Goal: Task Accomplishment & Management: Manage account settings

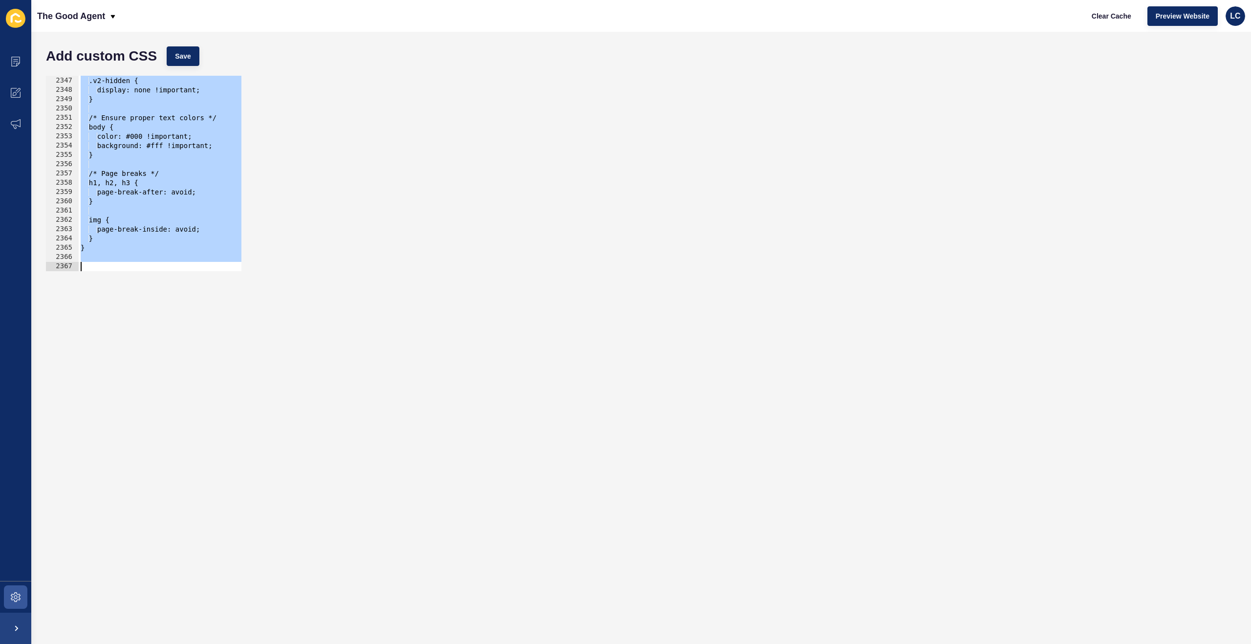
scroll to position [15821, 0]
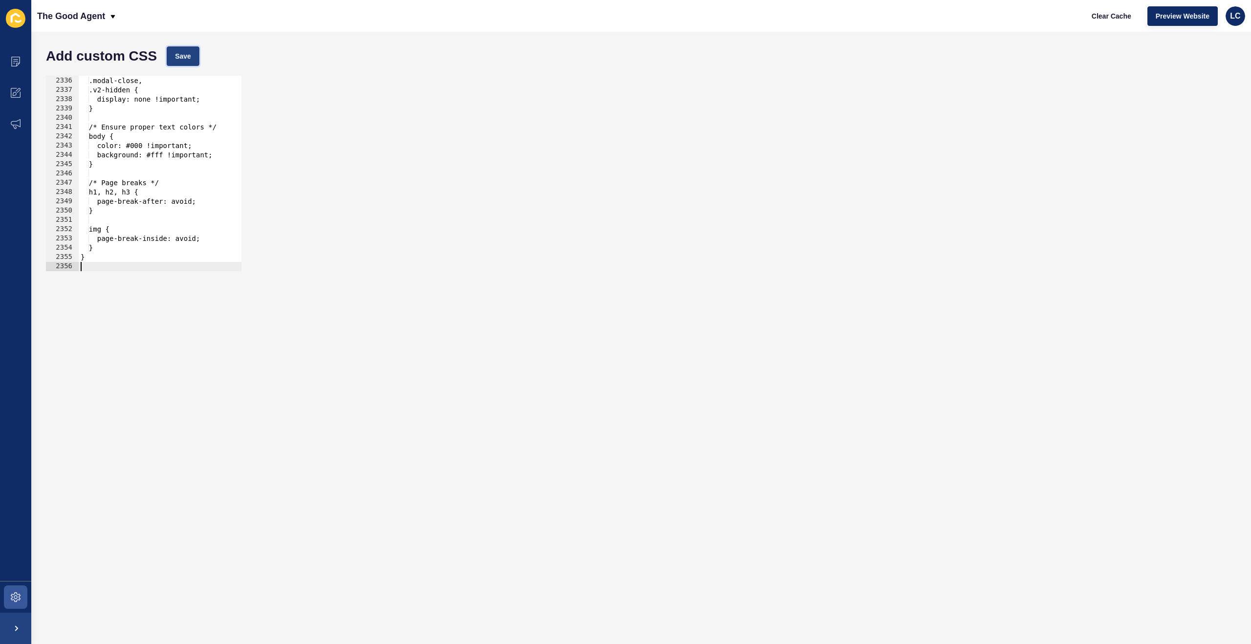
click at [176, 64] on button "Save" at bounding box center [183, 56] width 33 height 20
click at [1107, 16] on span "Clear Cache" at bounding box center [1112, 16] width 40 height 10
click at [207, 159] on div "[data-testid="enquiry-buttons"], .modal-close, .v2-hidden { display: none !impo…" at bounding box center [633, 174] width 1109 height 214
type textarea "}"
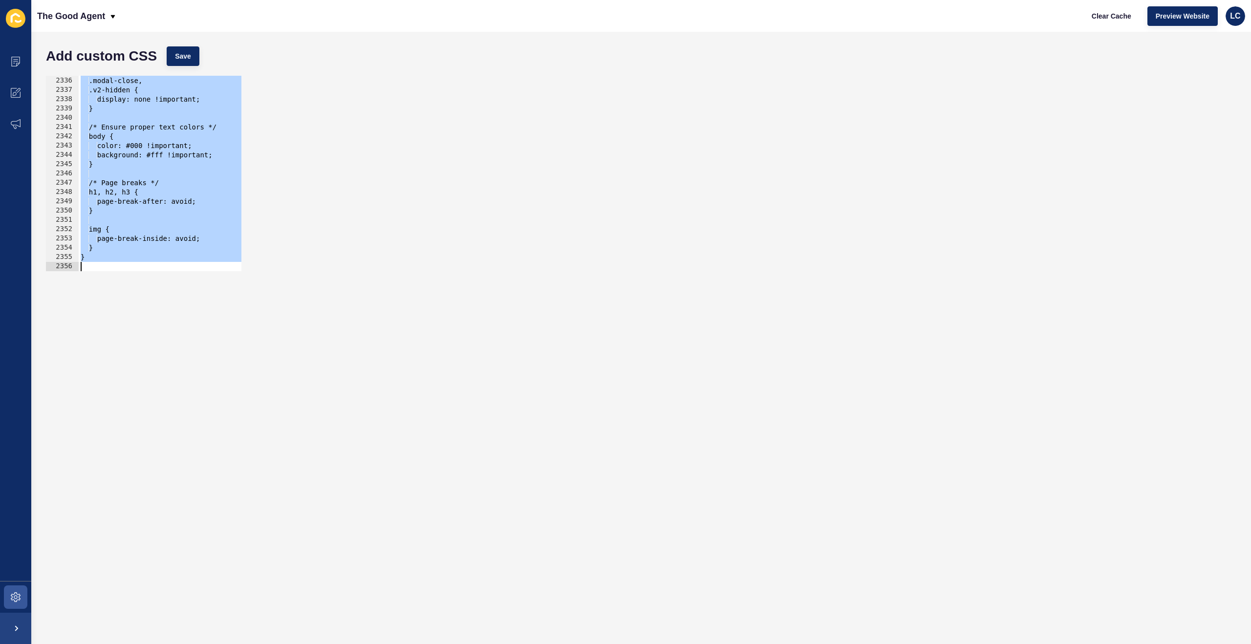
paste textarea
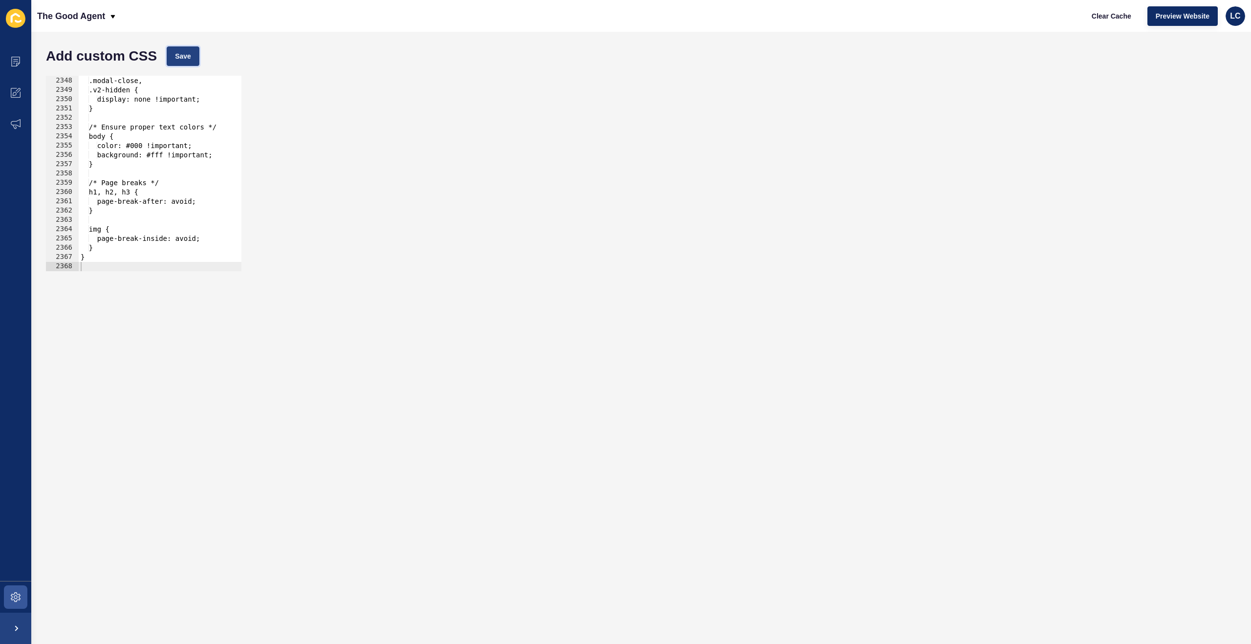
click at [190, 57] on span "Save" at bounding box center [183, 56] width 16 height 10
click at [1104, 14] on span "Clear Cache" at bounding box center [1112, 16] width 40 height 10
click at [183, 227] on div "[data-testid="enquiry-buttons"], .modal-close, .v2-hidden { display: none !impo…" at bounding box center [633, 174] width 1109 height 214
type textarea "}"
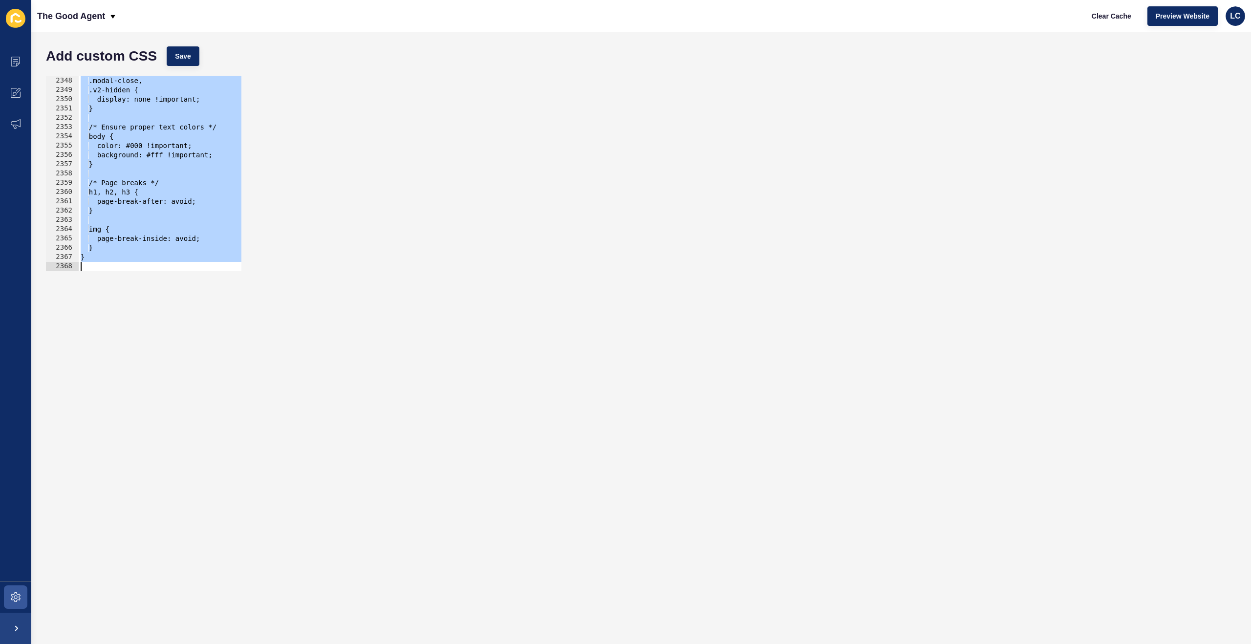
paste textarea
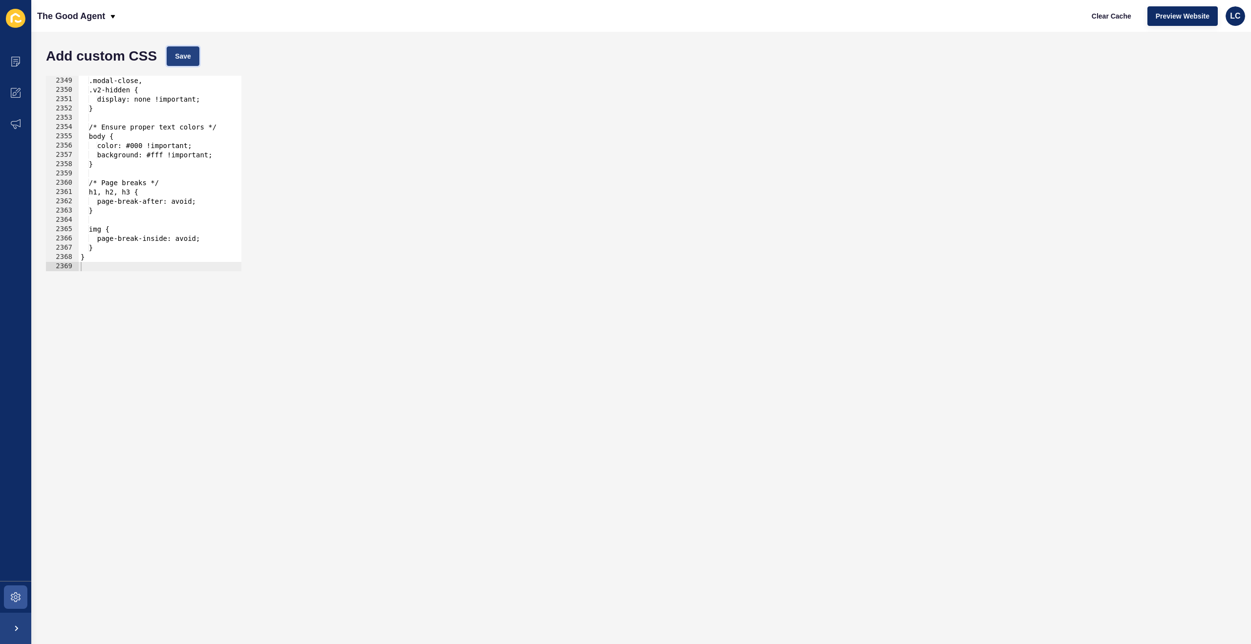
click at [189, 57] on span "Save" at bounding box center [183, 56] width 16 height 10
click at [1115, 16] on span "Clear Cache" at bounding box center [1112, 16] width 40 height 10
click at [763, 98] on div "2348 2349 2350 2351 2352 2353 2354 2355 2356 2357 2358 2359 2360 2361 2362 2363…" at bounding box center [641, 173] width 1200 height 205
click at [191, 54] on span "Save" at bounding box center [183, 56] width 16 height 10
click at [129, 130] on div "[data-testid="enquiry-buttons"], .modal-close, .v2-hidden { display: none !impo…" at bounding box center [633, 174] width 1109 height 214
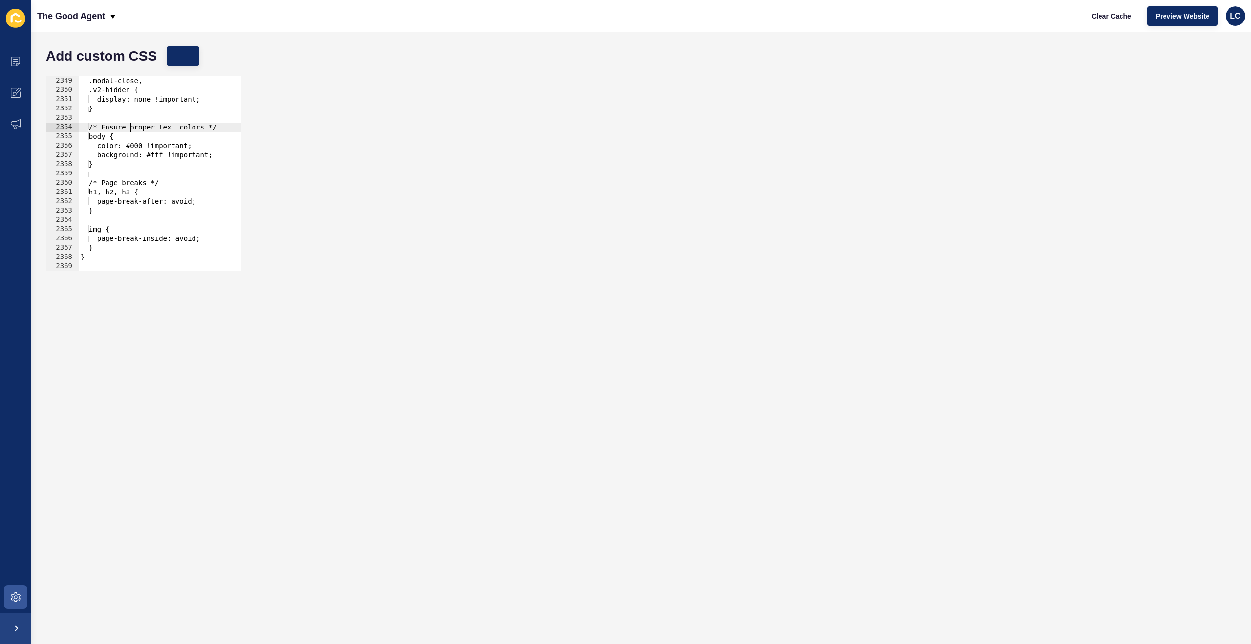
type textarea "}"
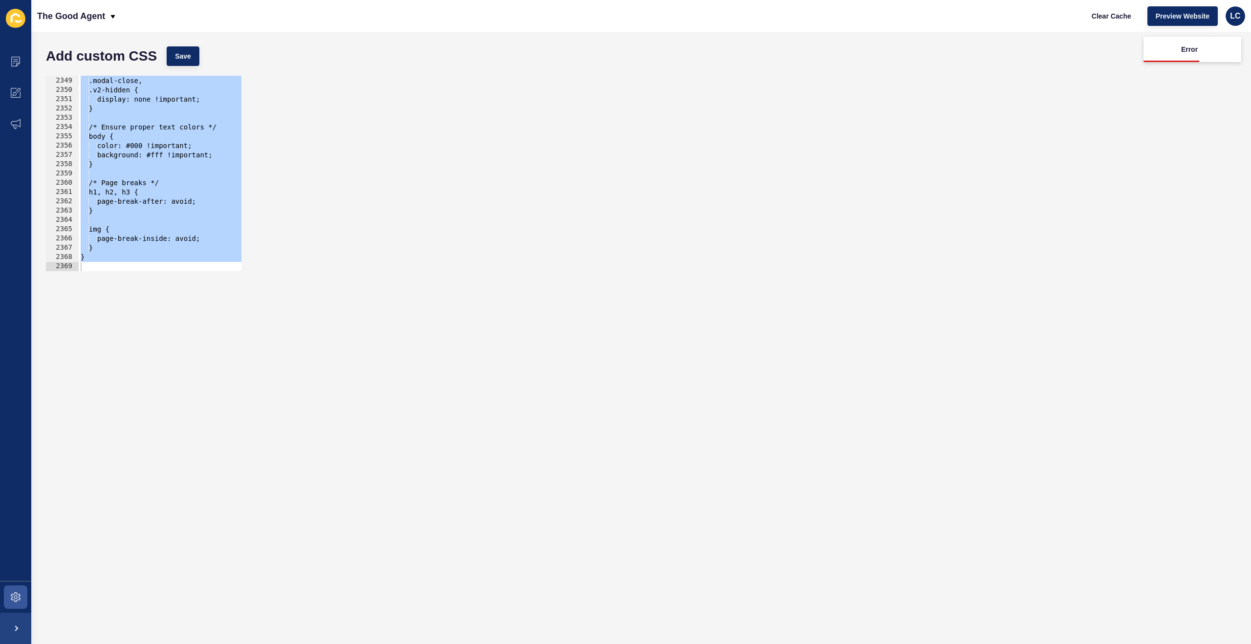
click at [364, 146] on div "} 2348 2349 2350 2351 2352 2353 2354 2355 2356 2357 2358 2359 2360 2361 2362 23…" at bounding box center [641, 173] width 1200 height 205
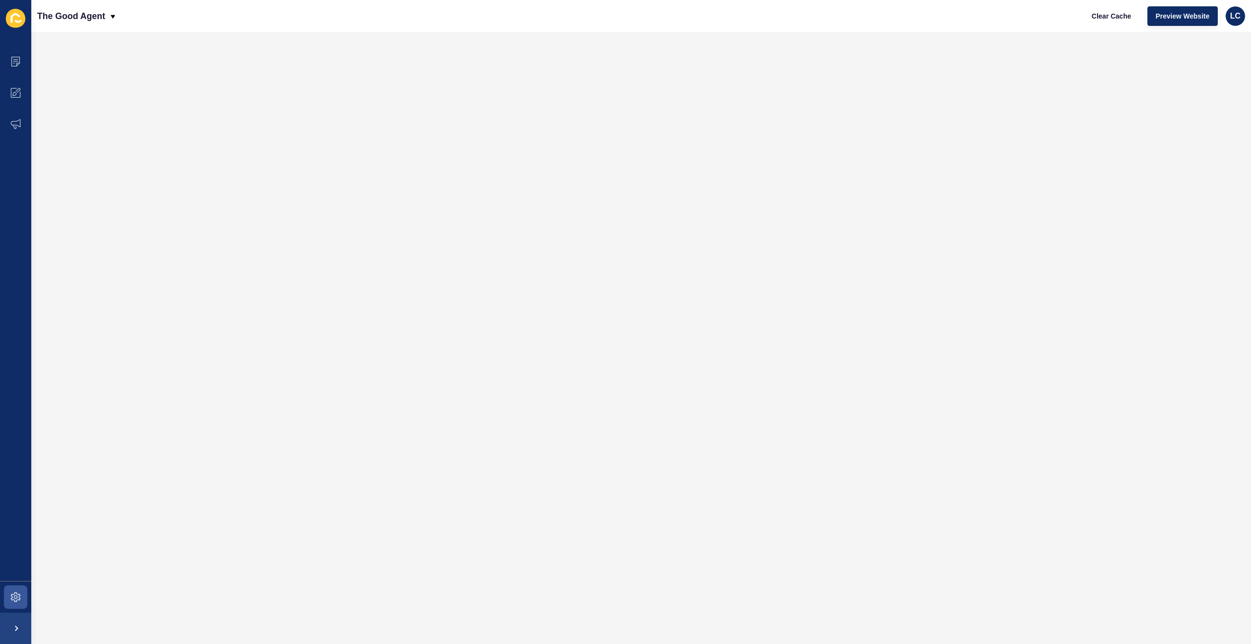
click at [880, 74] on div at bounding box center [641, 338] width 1200 height 593
click at [608, 86] on div at bounding box center [641, 338] width 1200 height 593
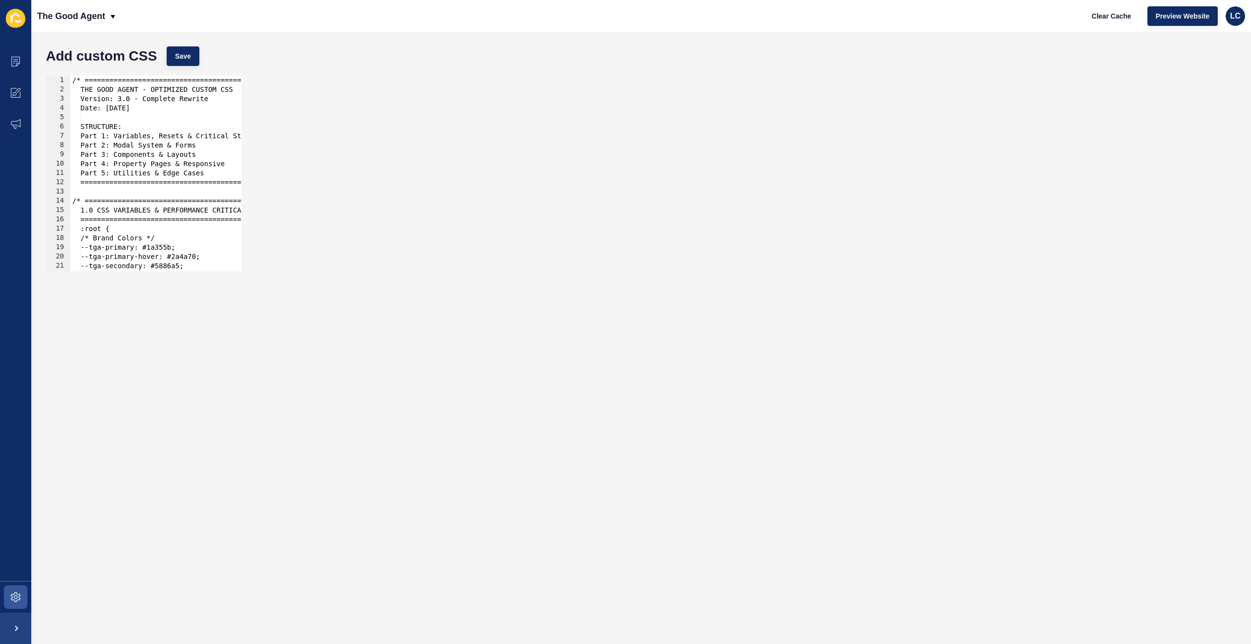
drag, startPoint x: 76, startPoint y: 171, endPoint x: 110, endPoint y: 166, distance: 34.2
click at [77, 171] on div "/* =============================================== THE GOOD AGENT - OPTIMIZED C…" at bounding box center [624, 183] width 1109 height 214
click at [120, 164] on div "/* =============================================== THE GOOD AGENT - OPTIMIZED C…" at bounding box center [624, 183] width 1109 height 214
type textarea "} }"
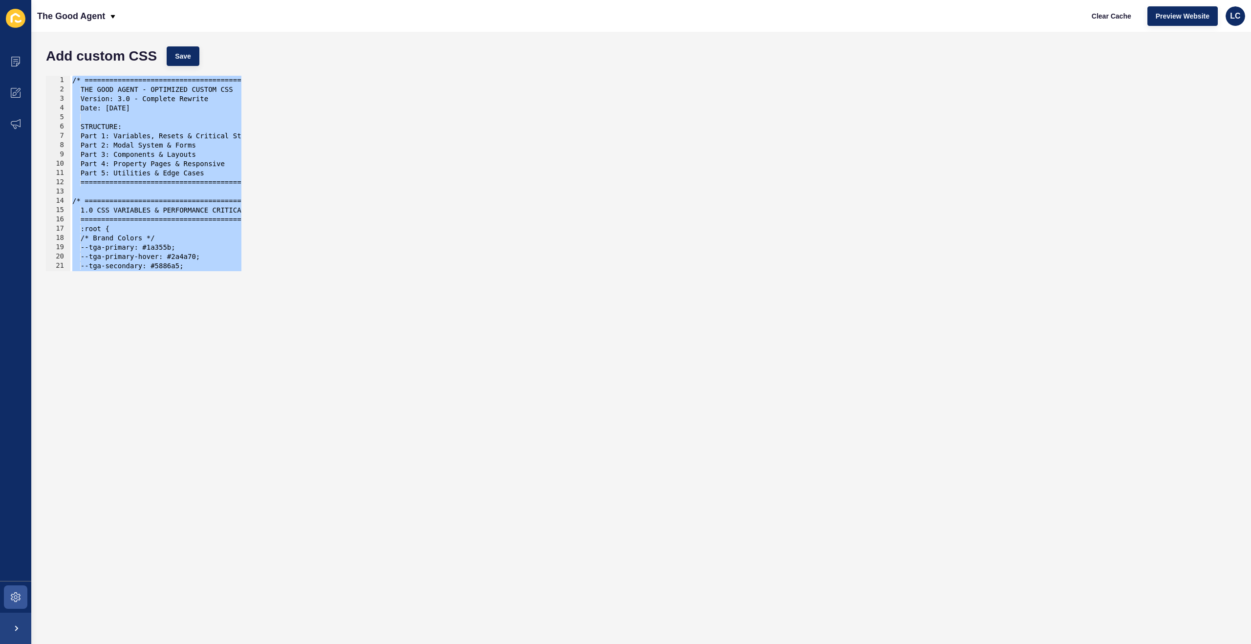
paste textarea
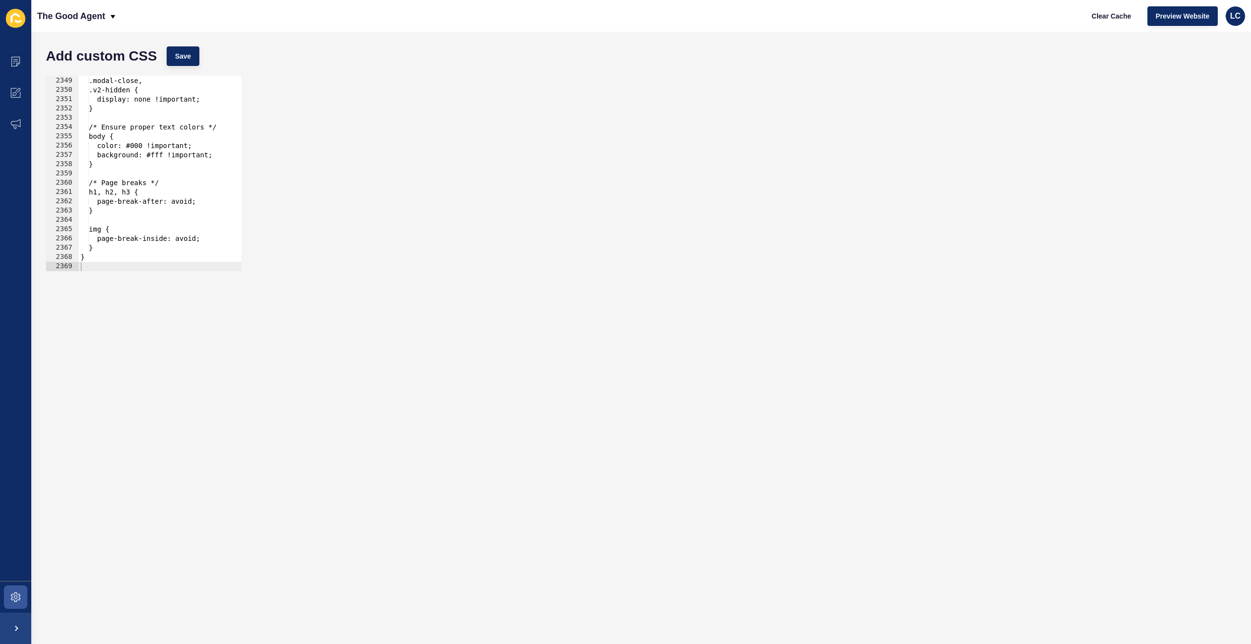
click at [201, 58] on div "Add custom CSS Save" at bounding box center [641, 56] width 1200 height 29
drag, startPoint x: 182, startPoint y: 58, endPoint x: 212, endPoint y: 59, distance: 29.8
click at [181, 58] on span "Save" at bounding box center [183, 56] width 16 height 10
click at [988, 41] on div "Add custom CSS Save 2348 2349 2350 2351 2352 2353 2354 2355 2356 2357 2358 2359…" at bounding box center [641, 338] width 1220 height 612
click at [374, 90] on div "2348 2349 2350 2351 2352 2353 2354 2355 2356 2357 2358 2359 2360 2361 2362 2363…" at bounding box center [641, 173] width 1200 height 205
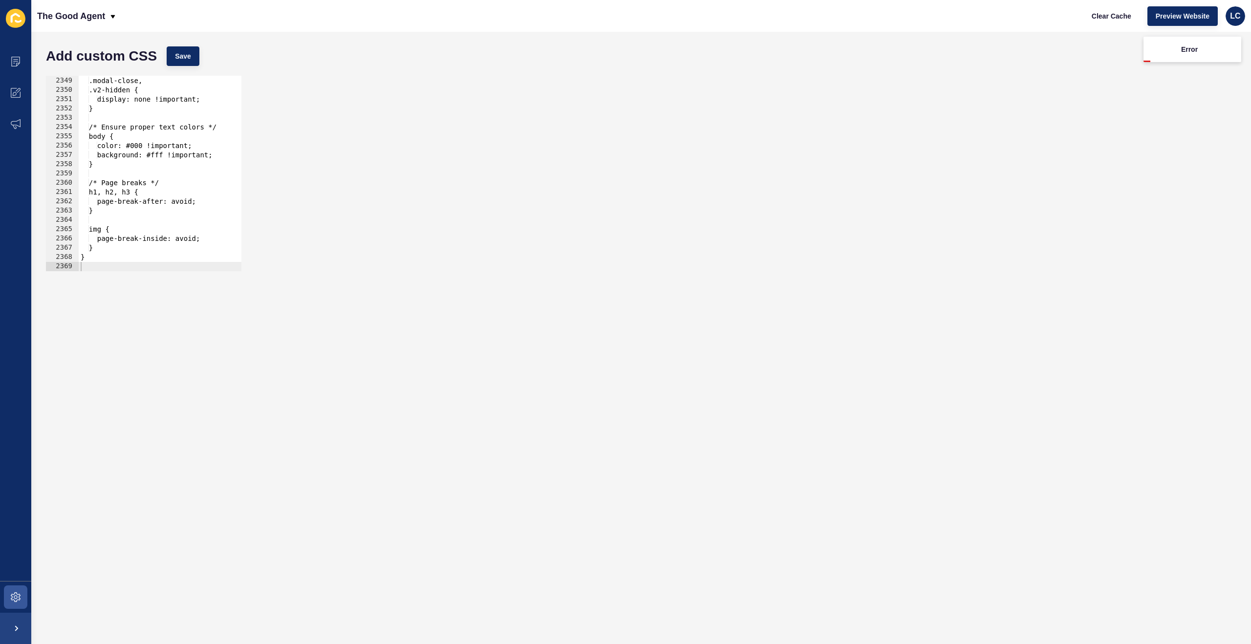
click at [167, 63] on div "Add custom CSS Save" at bounding box center [641, 56] width 1200 height 29
click at [189, 60] on span "Save" at bounding box center [183, 56] width 16 height 10
click at [1113, 13] on span "Clear Cache" at bounding box center [1112, 16] width 40 height 10
click at [205, 190] on div "[data-testid="enquiry-buttons"], .modal-close, .v2-hidden { display: none !impo…" at bounding box center [633, 174] width 1109 height 214
type textarea "}"
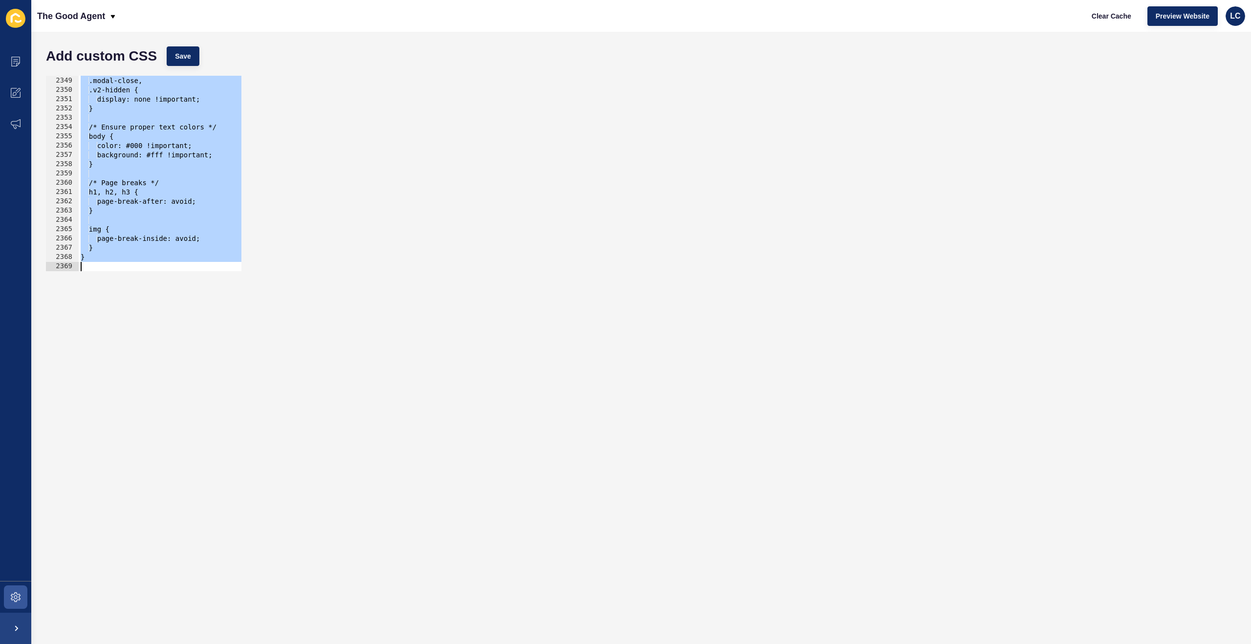
paste textarea
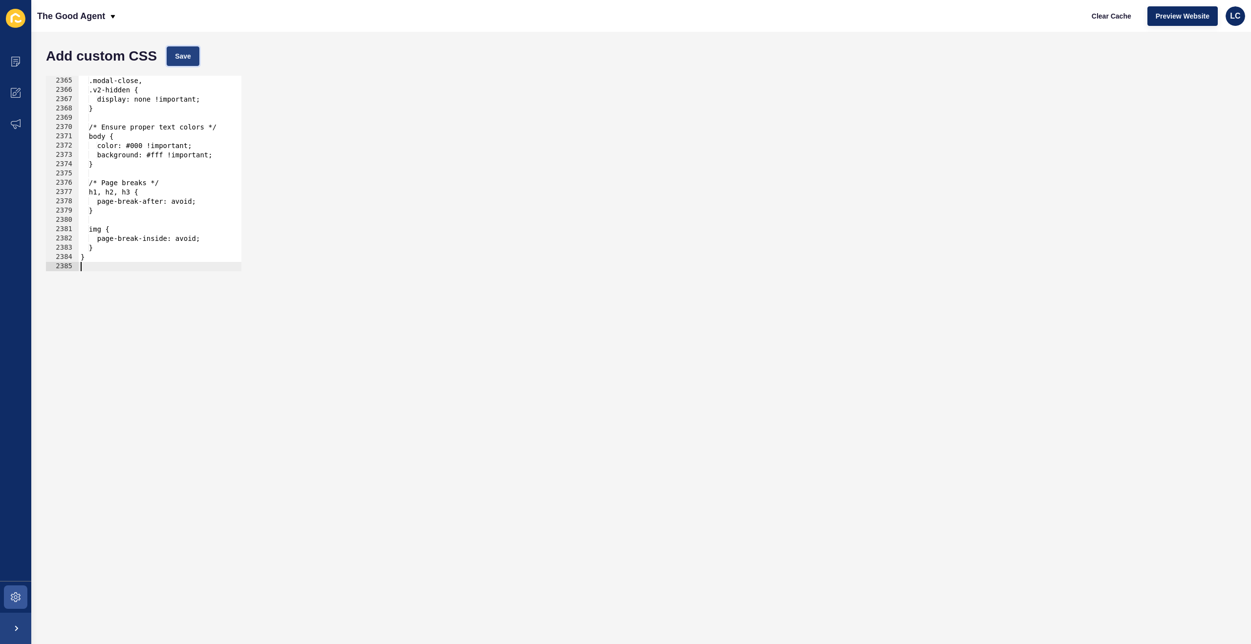
click at [188, 61] on button "Save" at bounding box center [183, 56] width 33 height 20
click at [1116, 12] on span "Clear Cache" at bounding box center [1112, 16] width 40 height 10
